Goal: Communication & Community: Answer question/provide support

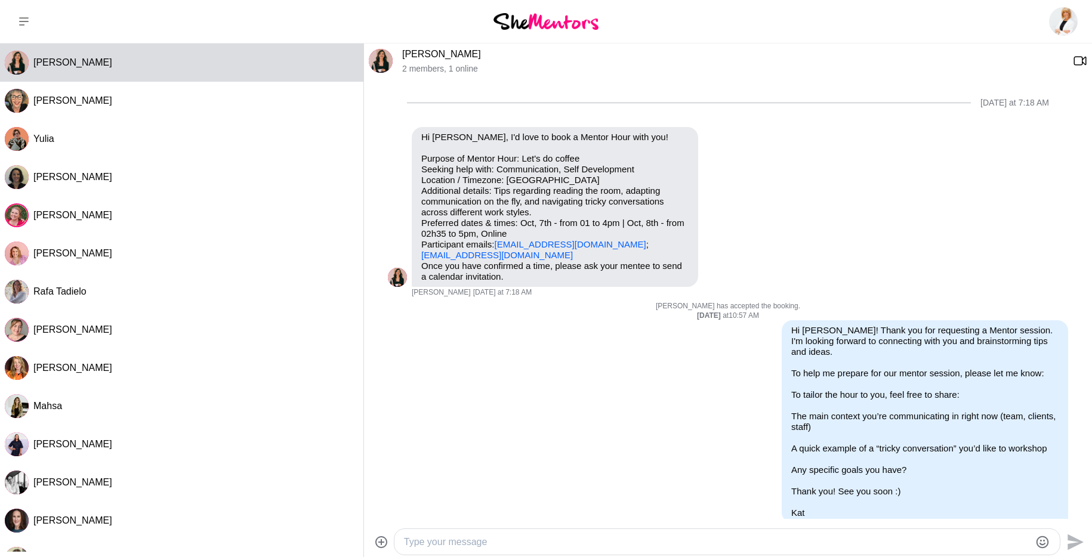
scroll to position [471, 0]
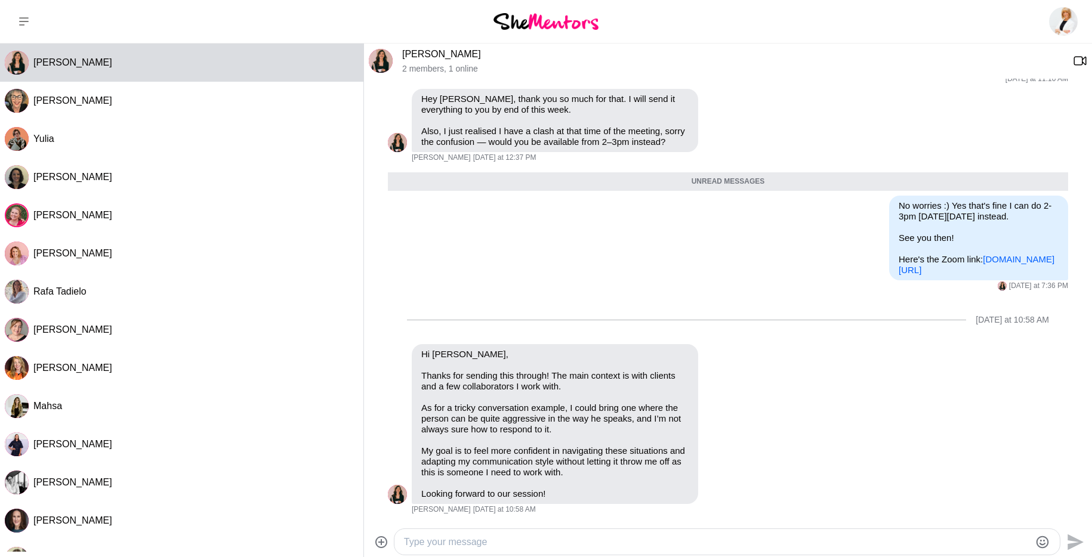
click at [481, 544] on textarea "Type your message" at bounding box center [717, 542] width 626 height 14
paste textarea "Hi [Name], Thank you for letting me know the context – that’s really helpful. B…"
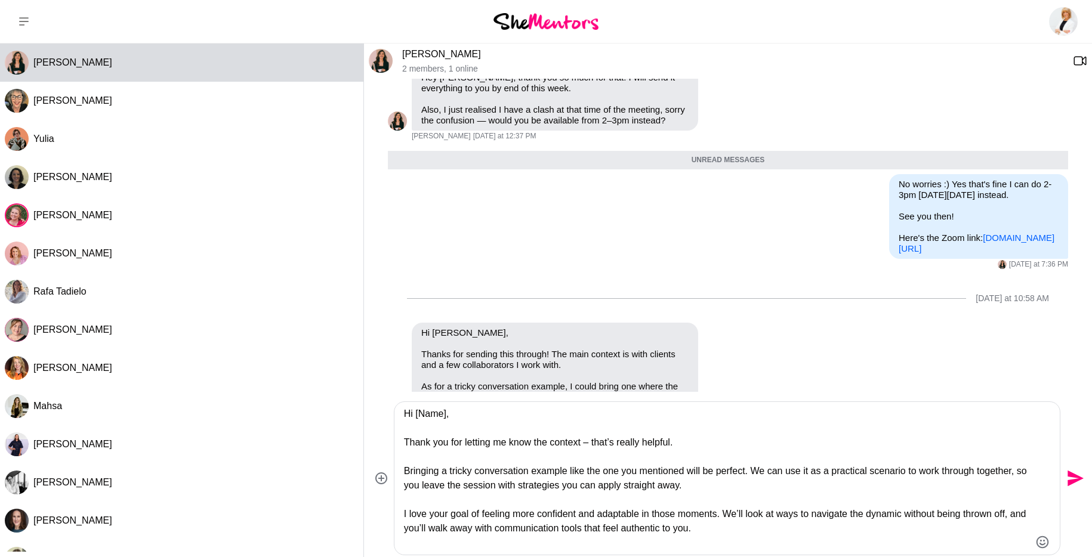
drag, startPoint x: 427, startPoint y: 514, endPoint x: 407, endPoint y: 515, distance: 19.7
click at [407, 515] on textarea "Hi [Name], Thank you for letting me know the context – that’s really helpful. B…" at bounding box center [717, 478] width 626 height 143
drag, startPoint x: 458, startPoint y: 498, endPoint x: 402, endPoint y: 468, distance: 64.1
click at [402, 468] on div "Hi [Name], Thank you for letting me know the context – that’s really helpful. B…" at bounding box center [726, 478] width 665 height 153
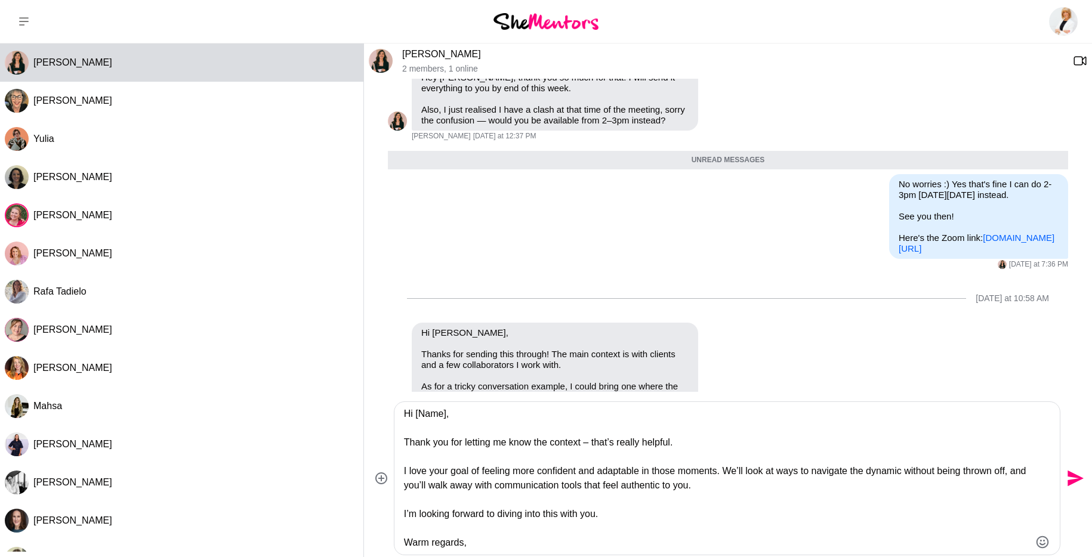
click at [418, 474] on textarea "Hi [Name], Thank you for letting me know the context – that’s really helpful. I…" at bounding box center [717, 478] width 626 height 143
drag, startPoint x: 418, startPoint y: 474, endPoint x: 449, endPoint y: 468, distance: 31.1
click at [418, 474] on textarea "Hi [Name], Thank you for letting me know the context – that’s really helpful. I…" at bounding box center [717, 478] width 626 height 143
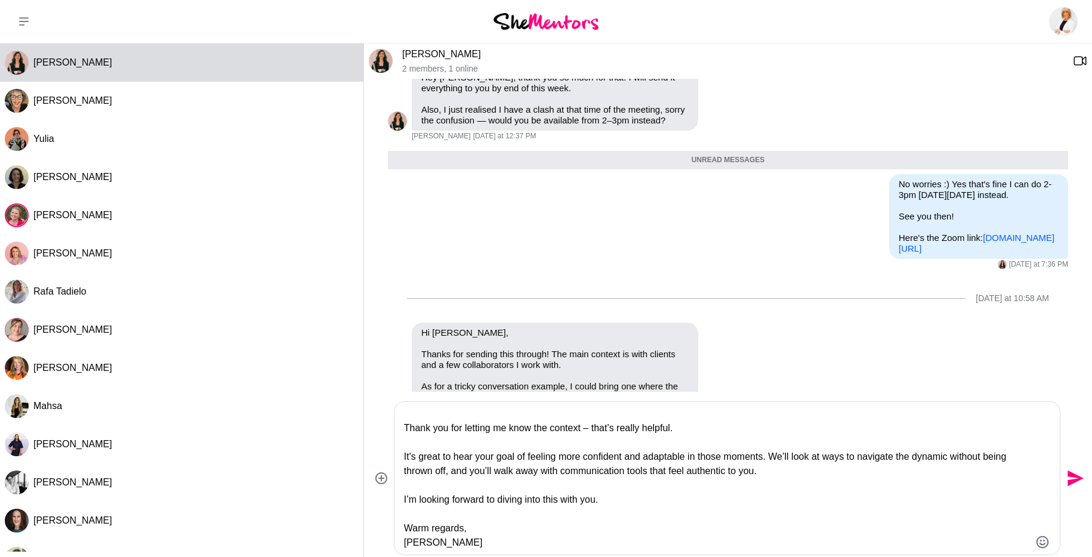
drag, startPoint x: 452, startPoint y: 473, endPoint x: 655, endPoint y: 472, distance: 202.9
click at [655, 472] on textarea "Hi [Name], Thank you for letting me know the context – that’s really helpful. I…" at bounding box center [717, 478] width 626 height 143
click at [788, 455] on textarea "Hi [Name], Thank you for letting me know the context – that’s really helpful. I…" at bounding box center [717, 478] width 626 height 143
click at [477, 470] on textarea "Hi [Name], Thank you for letting me know the context – that’s really helpful. I…" at bounding box center [717, 478] width 626 height 143
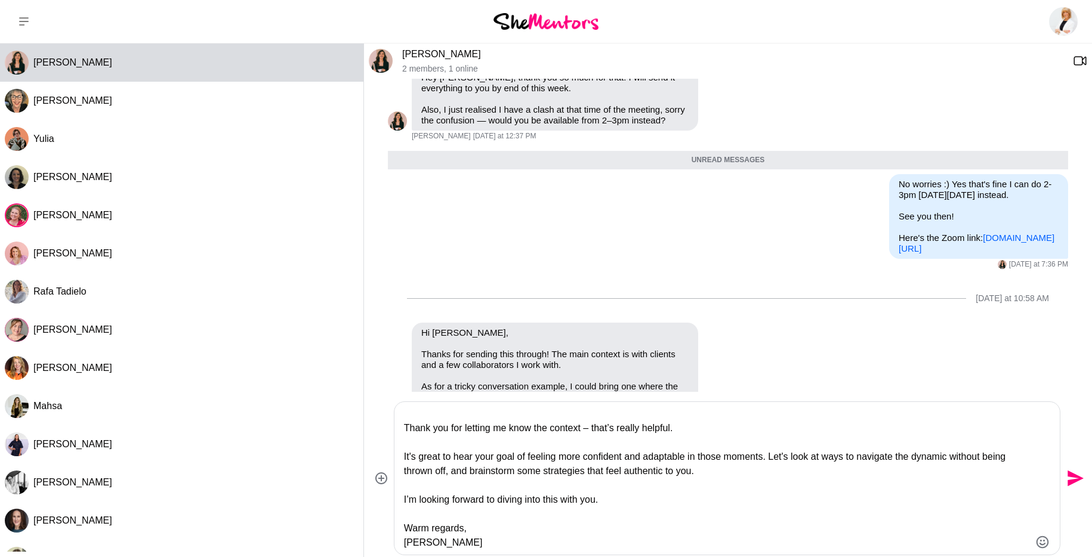
click at [507, 530] on textarea "Hi [Name], Thank you for letting me know the context – that’s really helpful. I…" at bounding box center [717, 478] width 626 height 143
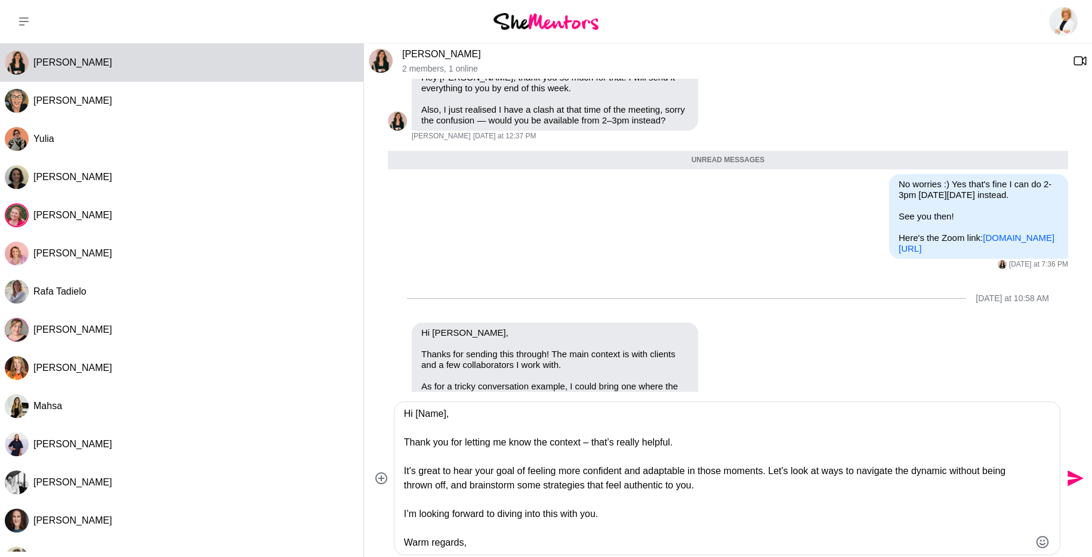
click at [521, 504] on textarea "Hi [Name], Thank you for letting me know the context – that’s really helpful. I…" at bounding box center [717, 478] width 626 height 143
drag, startPoint x: 415, startPoint y: 414, endPoint x: 519, endPoint y: 421, distance: 104.6
click at [519, 421] on textarea "Hi [Name], Thank you for letting me know the context – that’s really helpful. I…" at bounding box center [717, 478] width 626 height 143
type textarea "Hi [PERSON_NAME], Thank you for letting me know the context – that’s really hel…"
click at [1069, 480] on icon "Send" at bounding box center [1073, 478] width 19 height 19
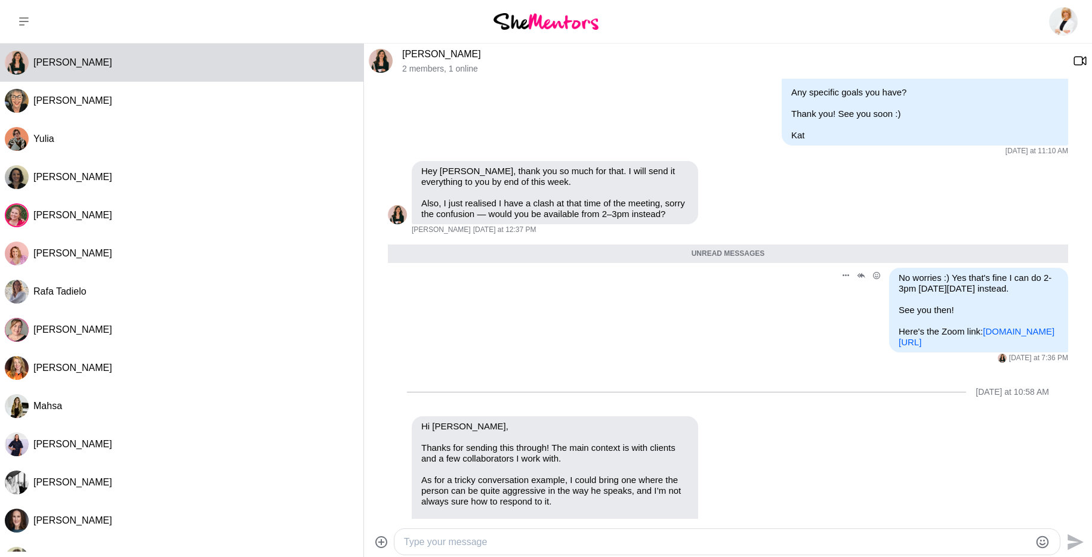
scroll to position [369, 0]
